Goal: Information Seeking & Learning: Understand process/instructions

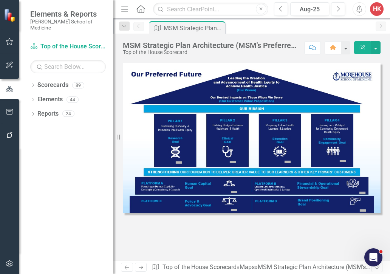
click at [378, 231] on div at bounding box center [251, 161] width 277 height 197
click at [381, 10] on div "HK" at bounding box center [377, 9] width 14 height 14
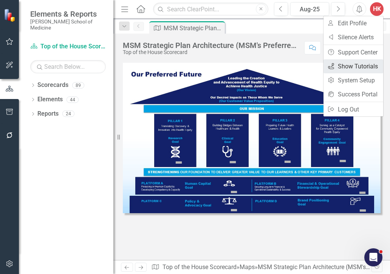
click at [362, 65] on link "icon.tutorial Show Tutorials" at bounding box center [354, 66] width 60 height 14
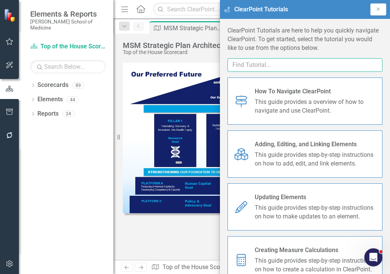
click at [295, 61] on input "text" at bounding box center [305, 65] width 155 height 14
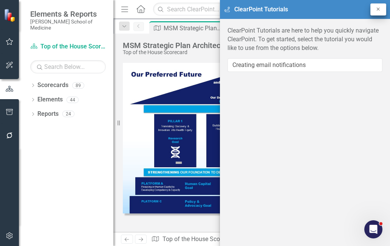
click at [381, 7] on icon "Close" at bounding box center [378, 9] width 6 height 5
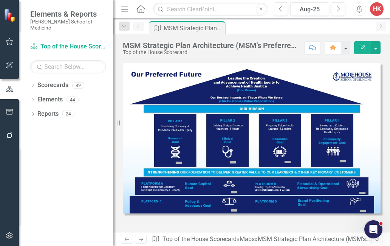
click at [381, 7] on div "HK" at bounding box center [377, 9] width 14 height 14
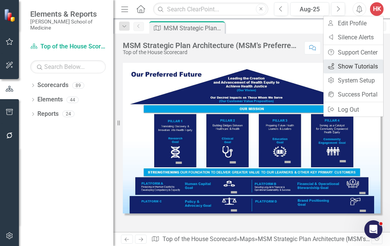
click at [366, 67] on link "icon.tutorial Show Tutorials" at bounding box center [354, 66] width 60 height 14
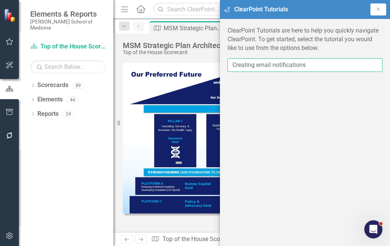
click at [318, 66] on input "Creating email notifications" at bounding box center [305, 65] width 155 height 14
click at [278, 63] on input "Creating email notifications" at bounding box center [305, 65] width 155 height 14
type input "notifications"
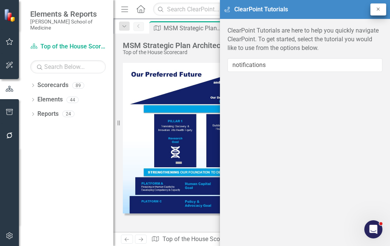
click at [375, 4] on button "Close" at bounding box center [379, 9] width 16 height 12
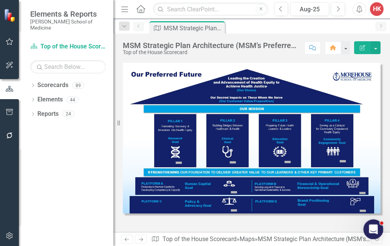
click at [375, 228] on icon "Open Intercom Messenger" at bounding box center [372, 228] width 12 height 12
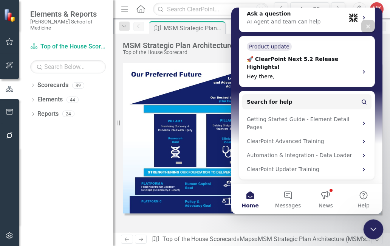
scroll to position [136, 0]
click at [287, 198] on button "Messages" at bounding box center [288, 199] width 38 height 30
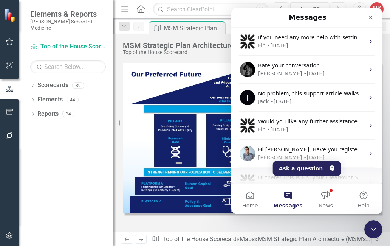
click at [307, 181] on div "Hi there! This is Fin, your ClearPoint Support AI Assistant speaking. I’m here …" at bounding box center [311, 178] width 107 height 8
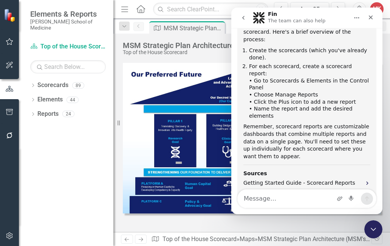
scroll to position [267, 0]
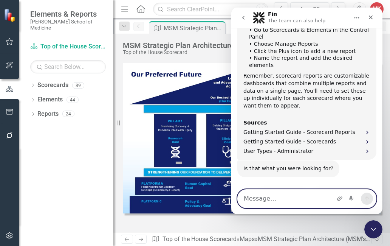
click at [293, 198] on textarea "Message…" at bounding box center [307, 198] width 138 height 18
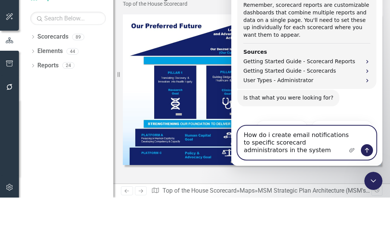
scroll to position [290, 0]
type textarea "How do i create email notifications to specific scorecard administrators in the…"
click at [366, 148] on icon "Send a message…" at bounding box center [367, 150] width 6 height 6
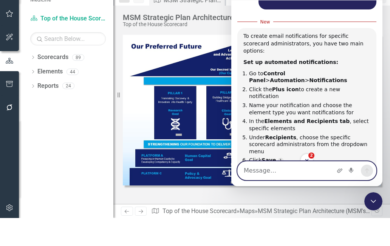
scroll to position [461, 0]
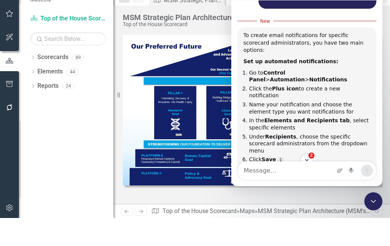
click at [9, 104] on button "button" at bounding box center [9, 112] width 17 height 16
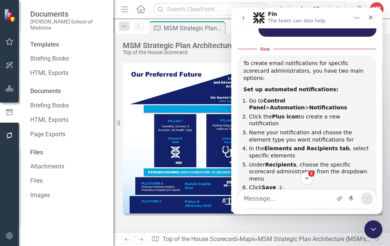
click at [8, 136] on icon "button" at bounding box center [10, 135] width 8 height 6
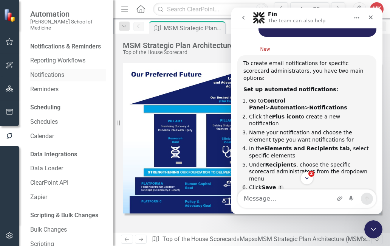
click at [40, 71] on link "Notifications" at bounding box center [68, 75] width 76 height 9
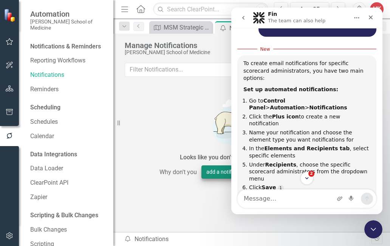
click at [214, 165] on button "add a notification" at bounding box center [227, 171] width 51 height 13
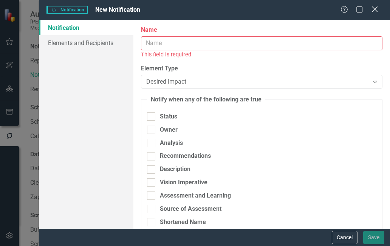
click at [377, 13] on icon "Close" at bounding box center [374, 9] width 9 height 7
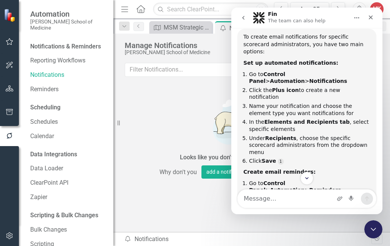
scroll to position [487, 0]
click at [41, 85] on link "Reminders" at bounding box center [68, 89] width 76 height 9
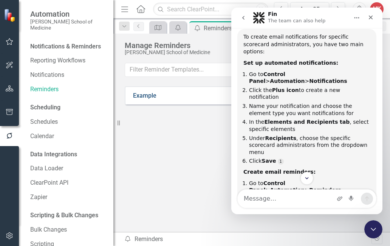
click at [154, 97] on link "Example" at bounding box center [144, 95] width 23 height 9
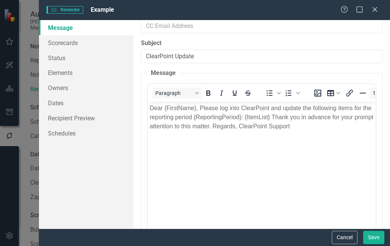
scroll to position [109, 0]
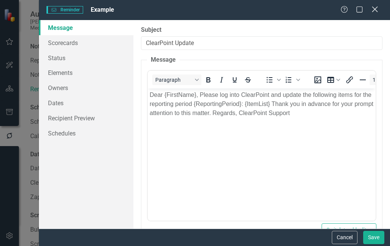
click at [379, 11] on icon "Close" at bounding box center [374, 9] width 9 height 7
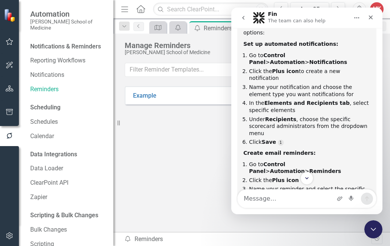
scroll to position [506, 0]
click at [360, 18] on button "Home" at bounding box center [357, 18] width 14 height 14
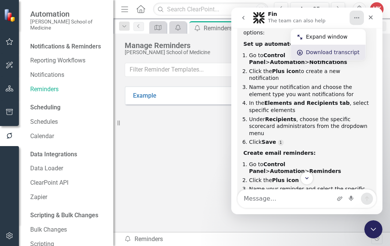
click at [341, 51] on div "Download transcript" at bounding box center [333, 52] width 54 height 8
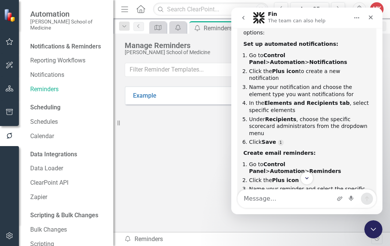
click at [358, 20] on icon "Home" at bounding box center [357, 18] width 6 height 6
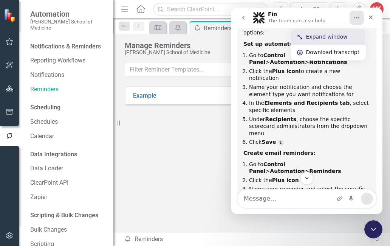
click at [329, 40] on div "Expand window" at bounding box center [333, 37] width 54 height 8
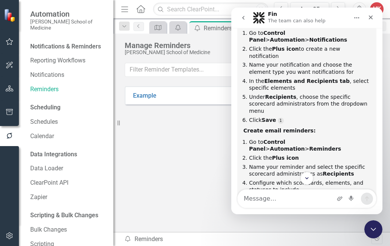
scroll to position [426, 0]
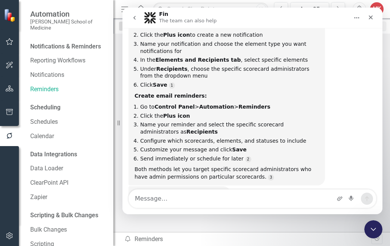
click at [132, 22] on button "go back" at bounding box center [134, 18] width 14 height 14
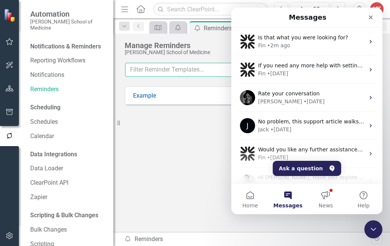
click at [160, 71] on input "text" at bounding box center [222, 70] width 195 height 14
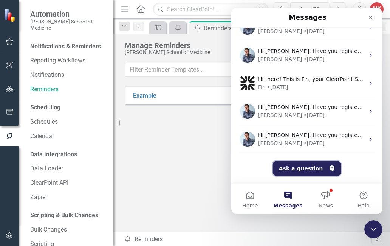
click at [318, 171] on button "Ask a question" at bounding box center [307, 168] width 68 height 15
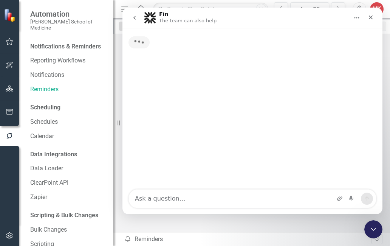
scroll to position [124, 0]
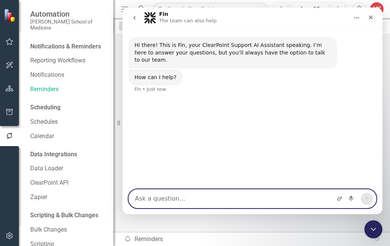
click at [268, 200] on textarea "Ask a question…" at bounding box center [252, 198] width 247 height 18
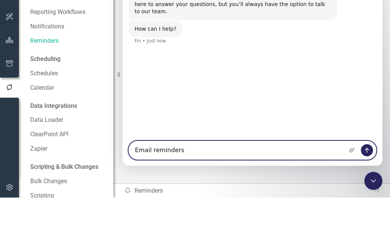
type textarea "Email reminders"
click at [366, 150] on icon "Send a message…" at bounding box center [367, 150] width 6 height 6
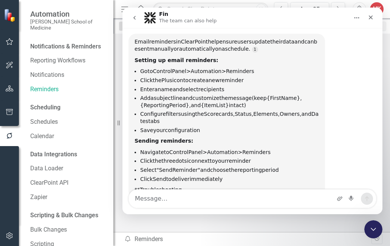
scroll to position [87, 0]
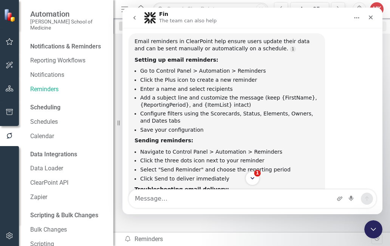
click at [256, 180] on icon "Scroll to bottom" at bounding box center [252, 178] width 7 height 7
click at [253, 176] on icon "Scroll to bottom" at bounding box center [252, 178] width 7 height 7
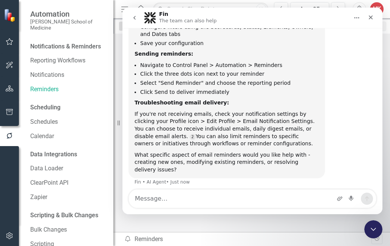
scroll to position [175, 0]
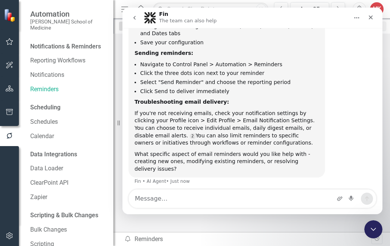
click at [39, 103] on div "Scheduling" at bounding box center [45, 107] width 30 height 9
click at [372, 17] on icon "Close" at bounding box center [371, 17] width 6 height 6
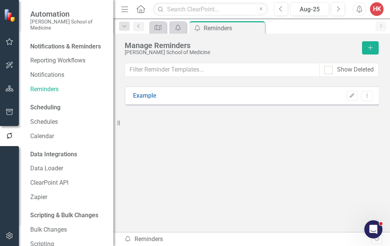
scroll to position [0, 0]
click at [46, 85] on link "Reminders" at bounding box center [68, 89] width 76 height 9
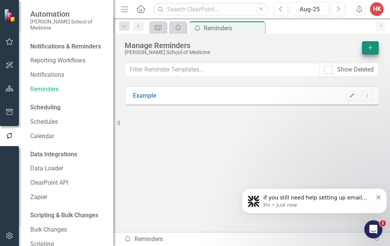
click at [374, 43] on button "Add" at bounding box center [370, 47] width 17 height 13
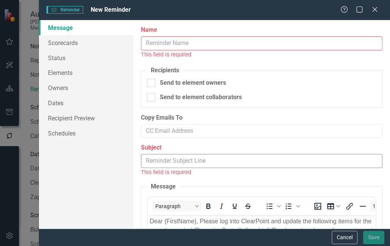
click at [258, 38] on input "Name" at bounding box center [262, 43] width 242 height 14
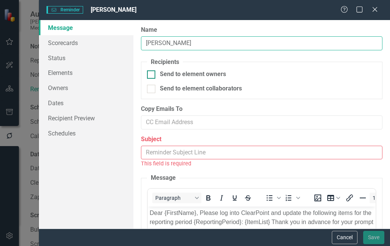
type input "[PERSON_NAME]"
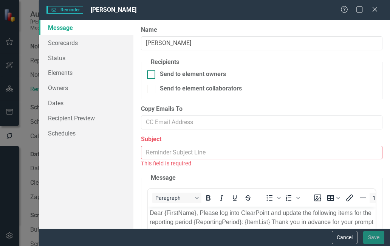
click at [154, 72] on div at bounding box center [151, 74] width 8 height 8
click at [152, 72] on input "Send to element owners" at bounding box center [149, 72] width 5 height 5
checkbox input "true"
click at [209, 148] on input "Subject" at bounding box center [262, 153] width 242 height 14
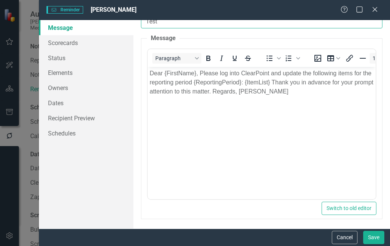
scroll to position [130, 0]
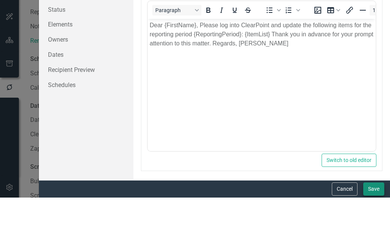
type input "Test"
click at [374, 231] on button "Save" at bounding box center [373, 237] width 21 height 13
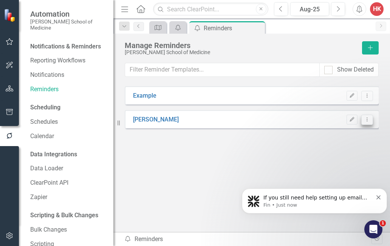
click at [371, 123] on button "Dropdown Menu" at bounding box center [367, 120] width 12 height 10
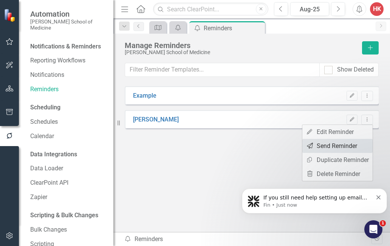
click at [349, 147] on link "Send Send Reminder" at bounding box center [337, 146] width 70 height 14
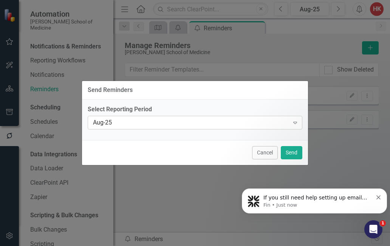
click at [297, 123] on icon "Expand" at bounding box center [296, 122] width 8 height 6
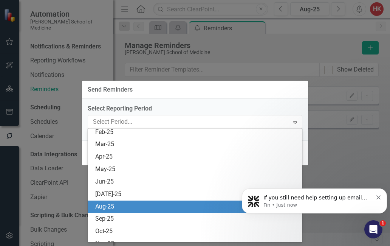
scroll to position [992, 0]
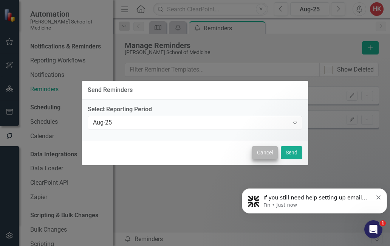
click at [269, 154] on button "Cancel" at bounding box center [265, 152] width 26 height 13
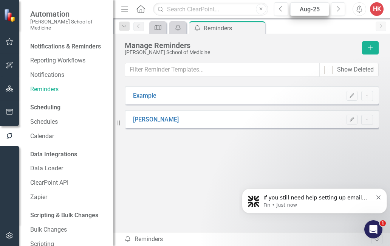
click at [315, 12] on div "Aug-25" at bounding box center [310, 9] width 34 height 9
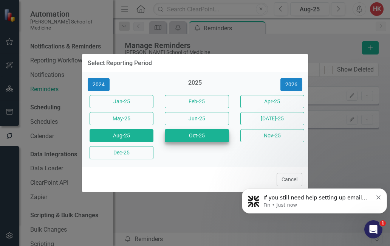
click at [211, 135] on button "Oct-25" at bounding box center [197, 135] width 64 height 13
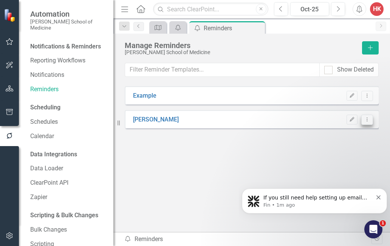
click at [366, 121] on icon "Dropdown Menu" at bounding box center [367, 119] width 6 height 5
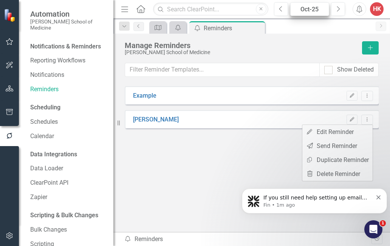
click at [311, 11] on div "Oct-25" at bounding box center [310, 9] width 34 height 9
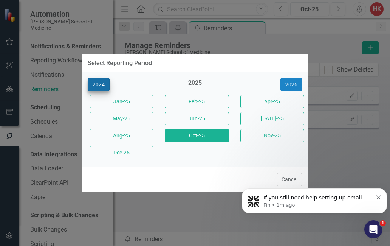
click at [98, 84] on button "2024" at bounding box center [99, 84] width 22 height 13
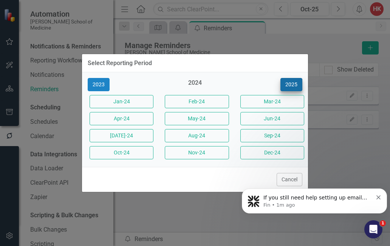
click at [293, 83] on button "2025" at bounding box center [292, 84] width 22 height 13
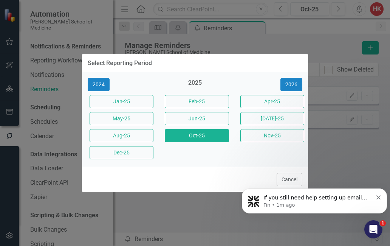
click at [295, 180] on body "If you still need help setting up email notifications for scorecard administrat…" at bounding box center [314, 198] width 145 height 47
click at [290, 181] on body "If you still need help setting up email notifications for scorecard administrat…" at bounding box center [314, 198] width 145 height 47
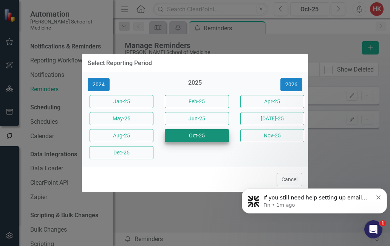
click at [203, 135] on button "Oct-25" at bounding box center [197, 135] width 64 height 13
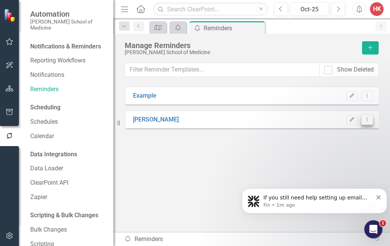
click at [372, 117] on button "Dropdown Menu" at bounding box center [367, 120] width 12 height 10
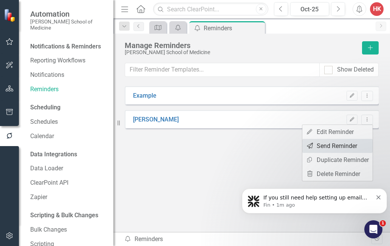
click at [339, 147] on link "Send Send Reminder" at bounding box center [337, 146] width 70 height 14
click at [385, 175] on html "If you still need help setting up email notifications for scorecard administrat…" at bounding box center [314, 198] width 151 height 53
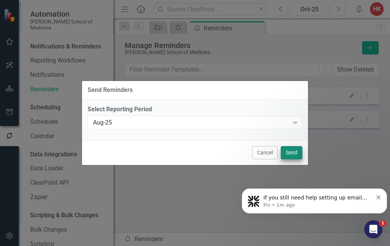
click at [296, 155] on button "Send" at bounding box center [292, 152] width 22 height 13
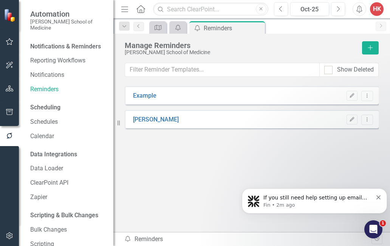
click at [38, 42] on div "Notifications & Reminders" at bounding box center [65, 46] width 71 height 9
click at [45, 43] on div "Notifications & Reminders" at bounding box center [65, 46] width 71 height 9
click at [39, 103] on div "Scheduling" at bounding box center [45, 107] width 30 height 9
click at [369, 119] on icon "Dropdown Menu" at bounding box center [367, 119] width 6 height 5
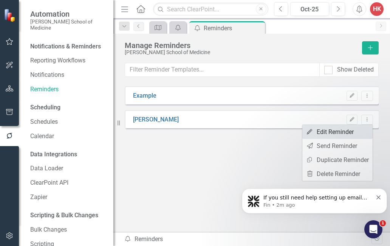
click at [345, 131] on link "Edit Edit Reminder" at bounding box center [337, 132] width 70 height 14
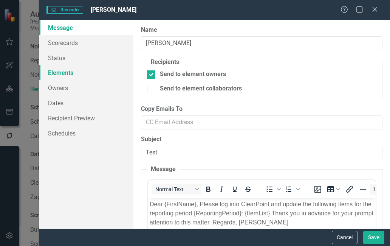
click at [59, 72] on link "Elements" at bounding box center [86, 72] width 95 height 15
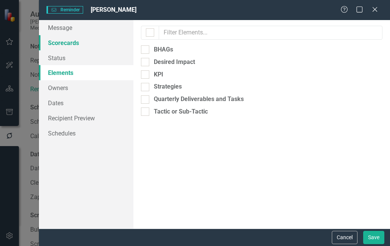
click at [58, 47] on link "Scorecards" at bounding box center [86, 42] width 95 height 15
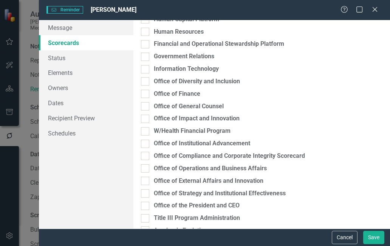
scroll to position [676, 0]
click at [377, 10] on icon "Close" at bounding box center [374, 9] width 9 height 7
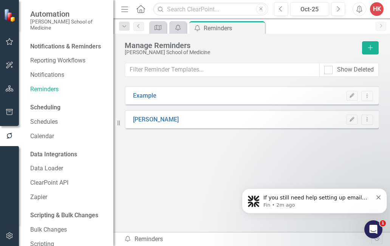
scroll to position [0, 0]
click at [46, 118] on link "Schedules" at bounding box center [68, 122] width 76 height 9
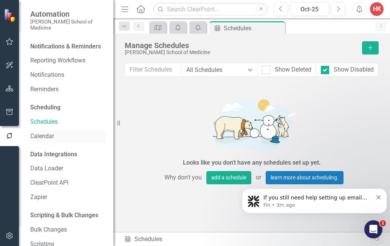
click at [43, 132] on link "Calendar" at bounding box center [68, 136] width 76 height 9
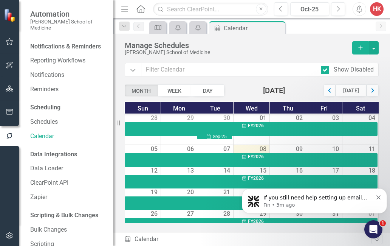
click at [255, 149] on div "08" at bounding box center [252, 149] width 36 height 8
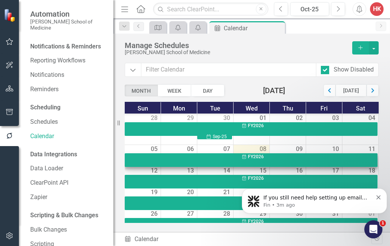
click at [255, 158] on span "FY2026" at bounding box center [256, 156] width 16 height 5
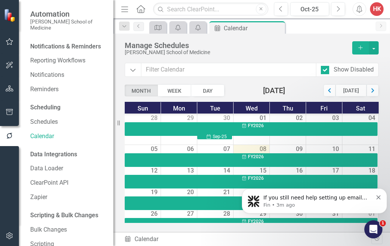
click at [336, 203] on p "Fin • 3m ago" at bounding box center [318, 205] width 109 height 7
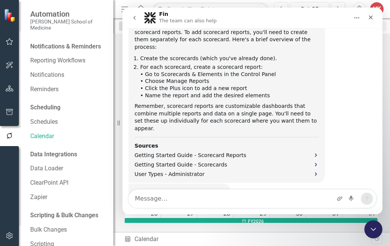
scroll to position [457, 0]
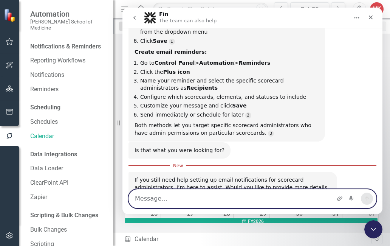
click at [321, 201] on textarea "Message…" at bounding box center [252, 198] width 247 height 18
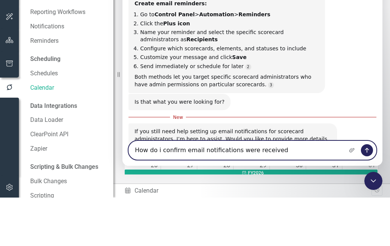
type textarea "How do i confirm email notifications were received"
click at [366, 150] on icon "Send a message…" at bounding box center [367, 150] width 6 height 6
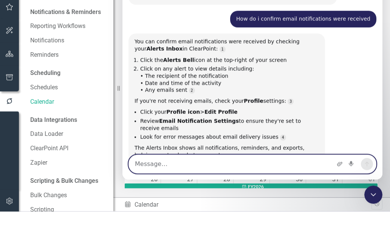
scroll to position [614, 0]
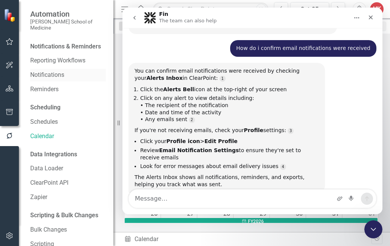
click at [100, 71] on link "Notifications" at bounding box center [68, 75] width 76 height 9
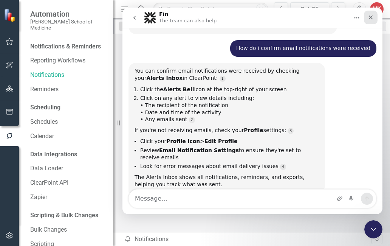
click at [371, 17] on icon "Close" at bounding box center [371, 18] width 4 height 4
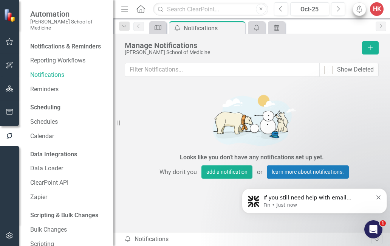
click at [365, 11] on button "Alerts" at bounding box center [360, 9] width 14 height 14
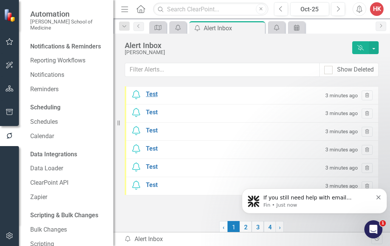
click at [149, 94] on div "Test" at bounding box center [152, 94] width 12 height 9
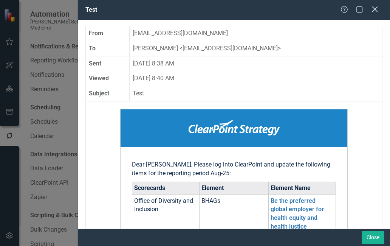
click at [373, 13] on icon "Close" at bounding box center [374, 9] width 9 height 7
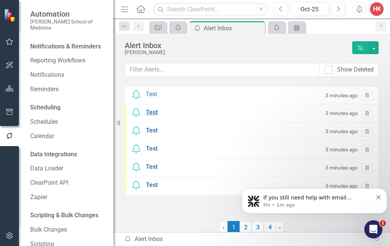
click at [154, 111] on div "Test" at bounding box center [152, 112] width 12 height 9
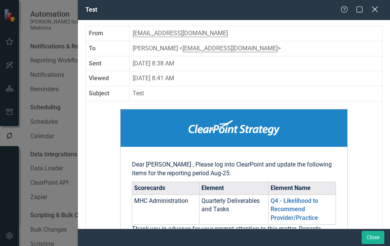
click at [371, 11] on icon "Close" at bounding box center [374, 9] width 9 height 7
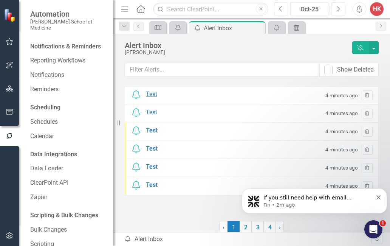
click at [152, 96] on div "Test" at bounding box center [151, 94] width 11 height 9
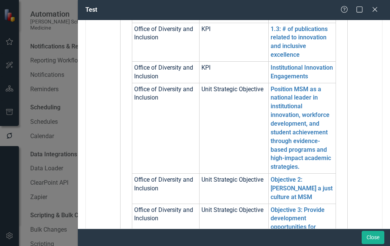
scroll to position [419, 0]
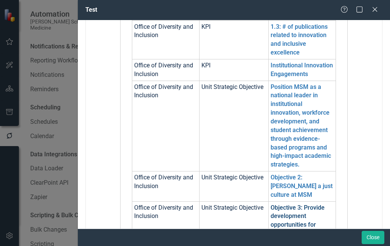
click at [300, 204] on link "Objective 3: Provide development opportunities for health equity innovators and…" at bounding box center [302, 225] width 62 height 42
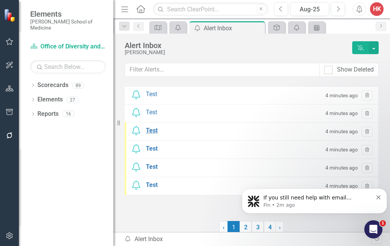
click at [153, 132] on div "Test" at bounding box center [152, 130] width 12 height 9
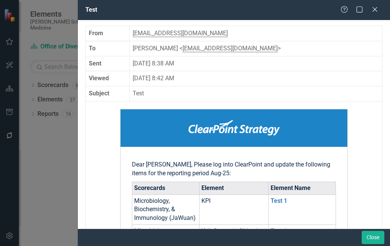
click at [379, 6] on div "Help Maximize Close" at bounding box center [362, 10] width 42 height 9
click at [374, 6] on div "Close" at bounding box center [374, 10] width 9 height 10
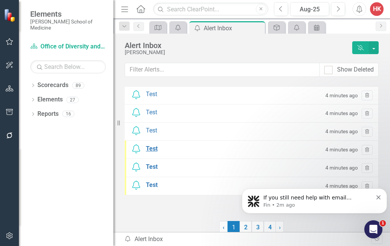
click at [154, 146] on div "Test" at bounding box center [152, 148] width 12 height 9
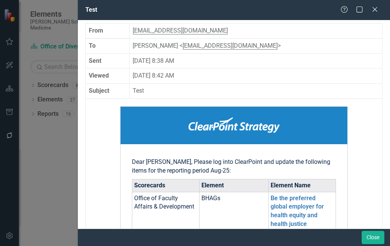
scroll to position [3, 0]
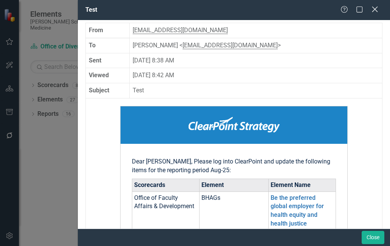
click at [371, 8] on icon "Close" at bounding box center [374, 9] width 9 height 7
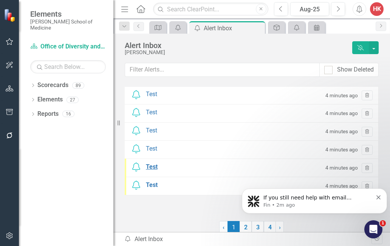
click at [151, 167] on div "Test" at bounding box center [152, 167] width 12 height 9
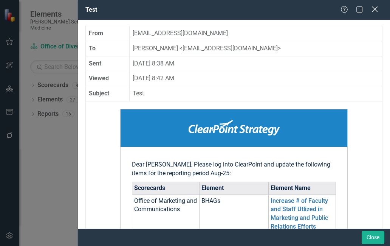
click at [376, 8] on icon at bounding box center [375, 9] width 6 height 6
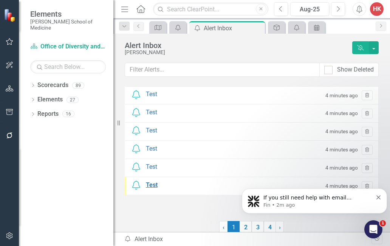
click at [155, 186] on div "Test" at bounding box center [152, 185] width 12 height 9
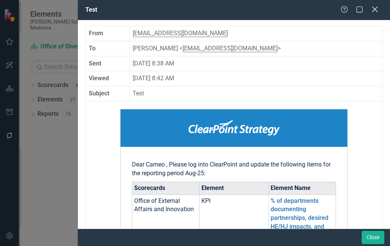
click at [375, 9] on icon at bounding box center [375, 9] width 6 height 6
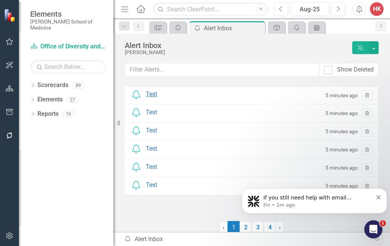
click at [146, 92] on div "Test" at bounding box center [151, 94] width 11 height 9
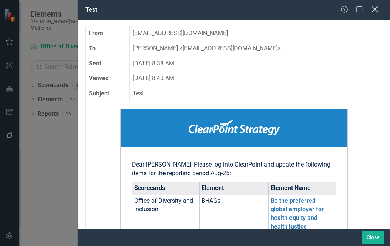
click at [374, 11] on icon at bounding box center [375, 9] width 6 height 6
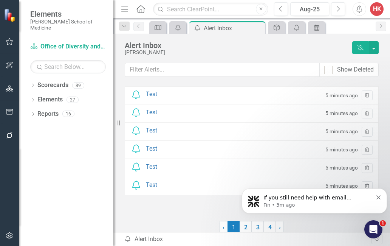
click at [11, 112] on icon "button" at bounding box center [10, 112] width 8 height 6
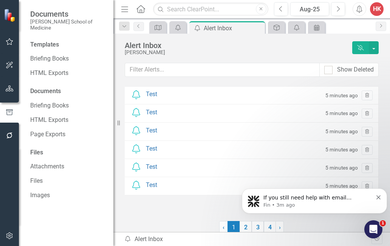
click at [9, 135] on icon "button" at bounding box center [10, 135] width 8 height 6
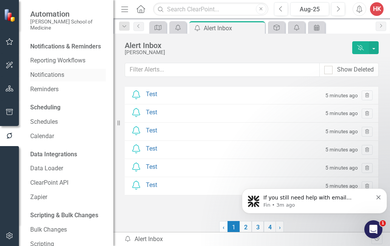
click at [55, 71] on link "Notifications" at bounding box center [68, 75] width 76 height 9
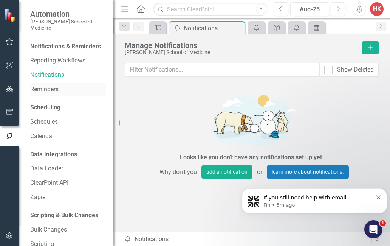
click at [48, 85] on link "Reminders" at bounding box center [68, 89] width 76 height 9
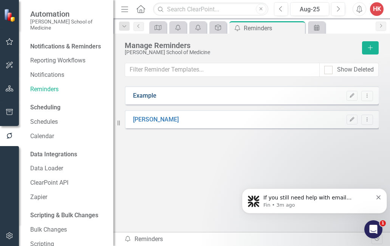
click at [143, 94] on link "Example" at bounding box center [144, 95] width 23 height 9
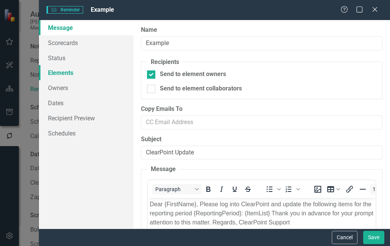
click at [62, 72] on link "Elements" at bounding box center [86, 72] width 95 height 15
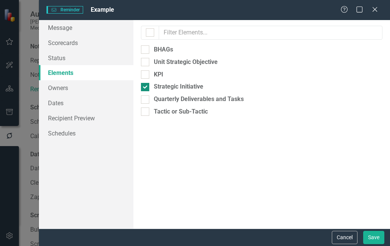
click at [145, 87] on div at bounding box center [145, 87] width 8 height 8
click at [145, 87] on input "Strategic Initiative" at bounding box center [143, 85] width 5 height 5
checkbox input "false"
click at [149, 100] on div at bounding box center [145, 99] width 8 height 8
click at [146, 100] on input "Quarterly Deliverables and Tasks" at bounding box center [143, 97] width 5 height 5
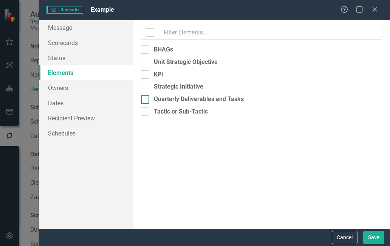
checkbox input "true"
click at [56, 86] on link "Owners" at bounding box center [86, 87] width 95 height 15
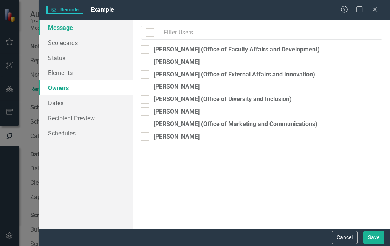
click at [55, 32] on link "Message" at bounding box center [86, 27] width 95 height 15
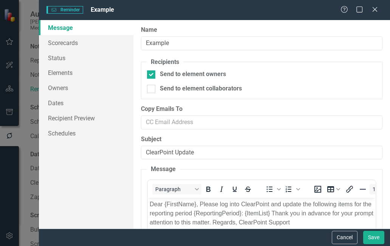
scroll to position [610, 0]
click at [60, 40] on link "Scorecards" at bounding box center [86, 42] width 95 height 15
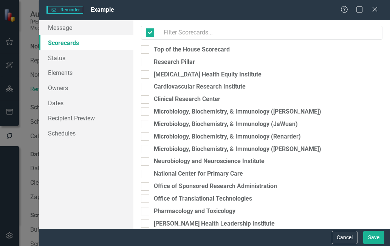
checkbox input "false"
click at [59, 56] on link "Status" at bounding box center [86, 57] width 95 height 15
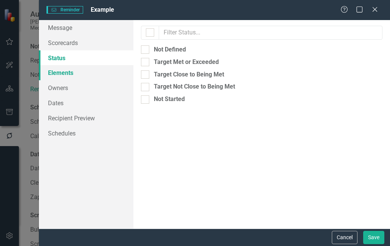
click at [65, 71] on link "Elements" at bounding box center [86, 72] width 95 height 15
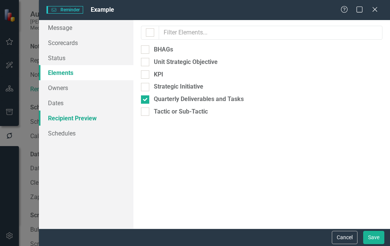
click at [67, 117] on link "Recipient Preview" at bounding box center [86, 117] width 95 height 15
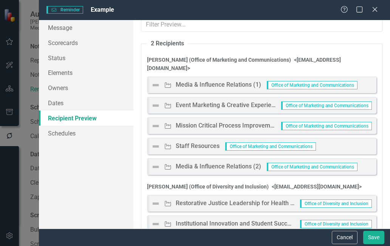
scroll to position [8, 0]
click at [65, 132] on link "Schedules" at bounding box center [86, 133] width 95 height 15
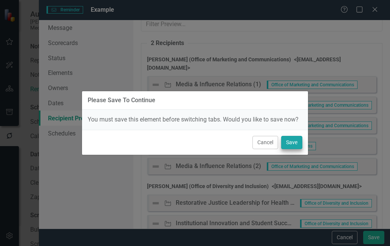
click at [294, 142] on button "Save" at bounding box center [291, 142] width 21 height 13
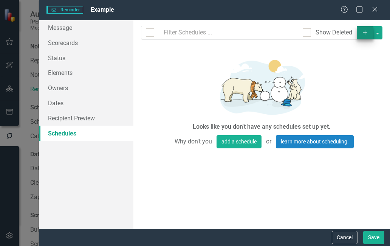
click at [366, 34] on icon "Add" at bounding box center [365, 32] width 7 height 5
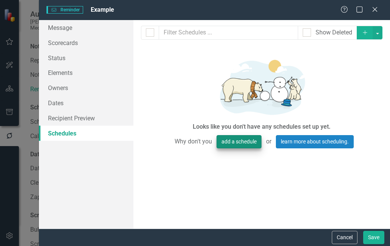
click at [236, 144] on button "add a schedule" at bounding box center [239, 141] width 45 height 13
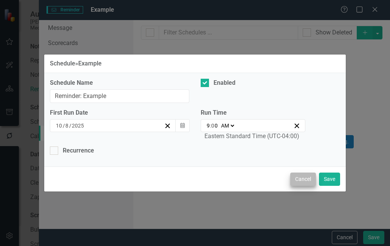
click at [304, 181] on button "Cancel" at bounding box center [303, 178] width 26 height 13
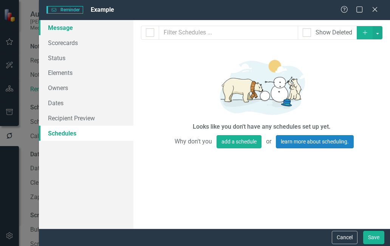
click at [68, 25] on link "Message" at bounding box center [86, 27] width 95 height 15
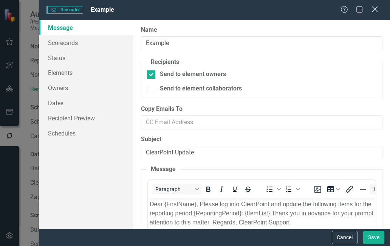
click at [374, 9] on icon "Close" at bounding box center [374, 9] width 9 height 7
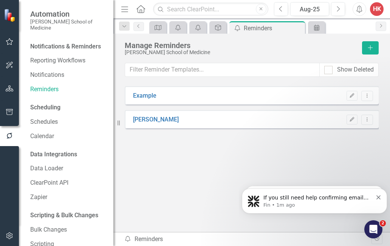
click at [13, 89] on icon "button" at bounding box center [10, 88] width 8 height 6
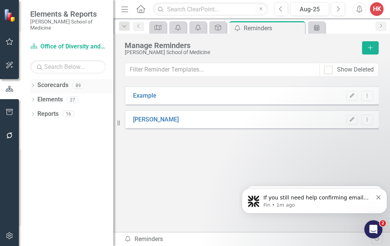
click at [61, 81] on link "Scorecards" at bounding box center [52, 85] width 31 height 9
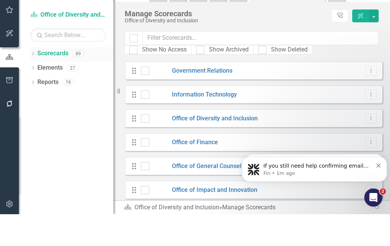
scroll to position [1296, 0]
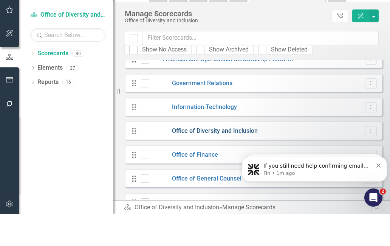
click at [232, 158] on link "Office of Diversity and Inclusion" at bounding box center [203, 162] width 109 height 9
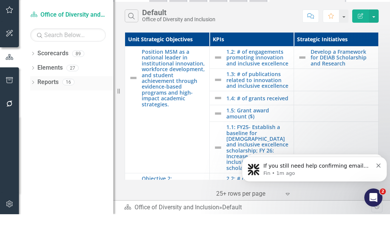
click at [45, 110] on link "Reports" at bounding box center [47, 114] width 21 height 9
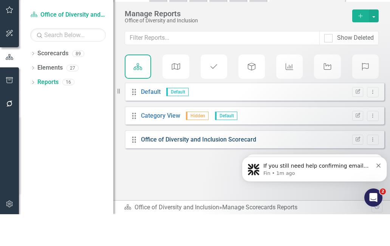
click at [201, 167] on link "Office of Diversity and Inclusion Scorecard" at bounding box center [198, 170] width 115 height 7
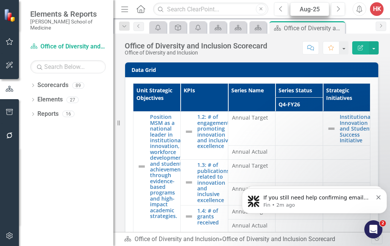
click at [309, 10] on div "Aug-25" at bounding box center [310, 9] width 34 height 9
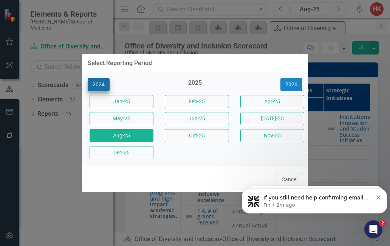
click at [101, 82] on button "2024" at bounding box center [99, 84] width 22 height 13
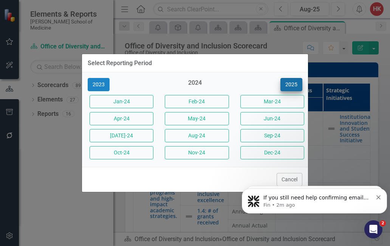
click at [294, 86] on button "2025" at bounding box center [292, 84] width 22 height 13
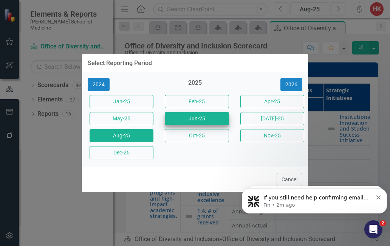
click at [205, 114] on button "Jun-25" at bounding box center [197, 118] width 64 height 13
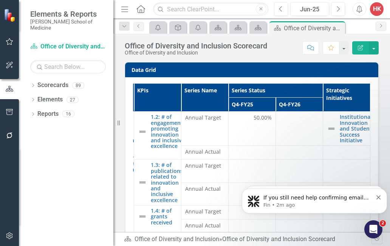
scroll to position [0, 47]
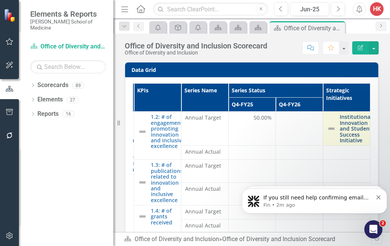
click at [353, 121] on link "Institutional Innovation and Student Success Initiative" at bounding box center [356, 128] width 32 height 29
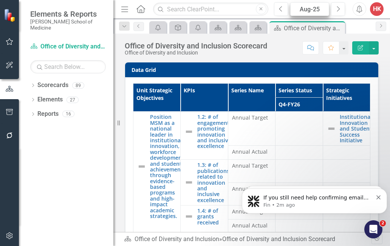
click at [312, 11] on div "Aug-25" at bounding box center [310, 9] width 34 height 9
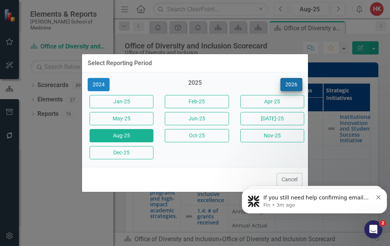
click at [297, 87] on button "2026" at bounding box center [292, 84] width 22 height 13
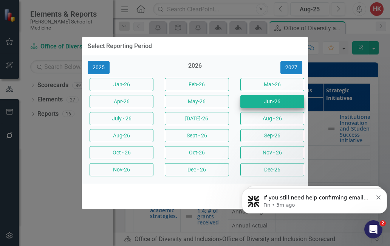
click at [285, 104] on button "Jun-26" at bounding box center [272, 101] width 64 height 13
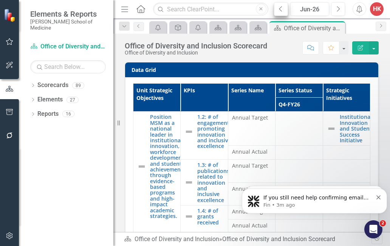
click at [282, 11] on icon "Previous" at bounding box center [281, 9] width 4 height 7
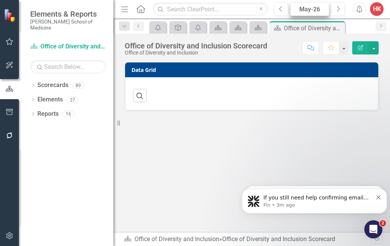
click at [314, 12] on div "May-26" at bounding box center [310, 9] width 34 height 9
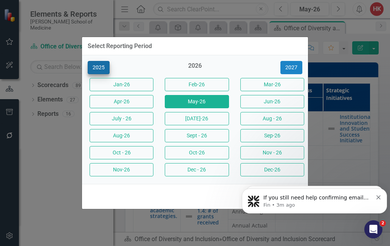
click at [103, 73] on button "2025" at bounding box center [99, 67] width 22 height 13
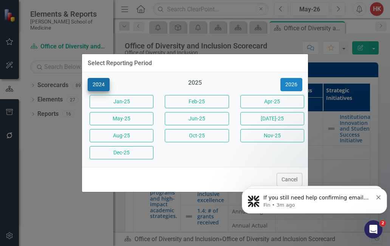
click at [102, 82] on button "2024" at bounding box center [99, 84] width 22 height 13
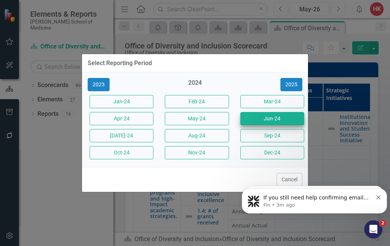
click at [280, 118] on button "Jun-24" at bounding box center [272, 118] width 64 height 13
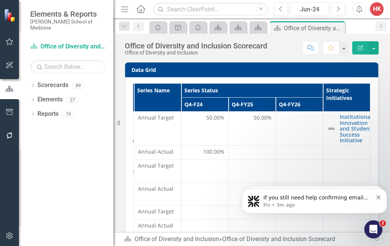
scroll to position [0, 94]
click at [47, 81] on link "Scorecards" at bounding box center [52, 85] width 31 height 9
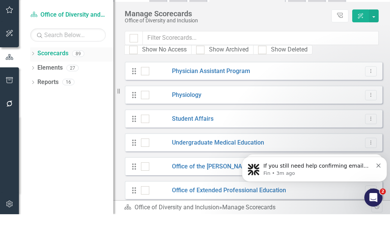
scroll to position [1007, 0]
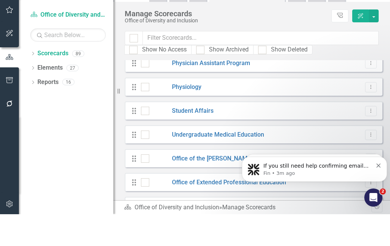
click at [379, 171] on div "If you still need help confirming email notifications or have any other questio…" at bounding box center [315, 168] width 134 height 15
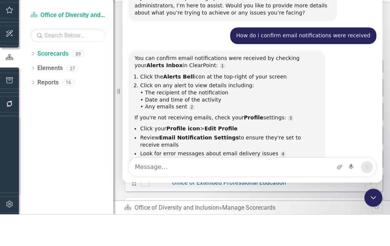
scroll to position [662, 0]
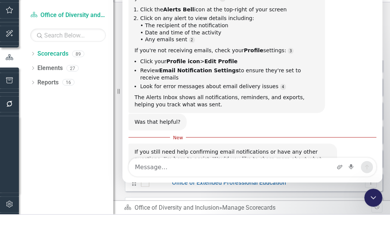
click at [324, 232] on div "Administrator Scorecards Office of Diversity and Inclusion » Manage Scorecards …" at bounding box center [251, 239] width 277 height 14
